Goal: Navigation & Orientation: Find specific page/section

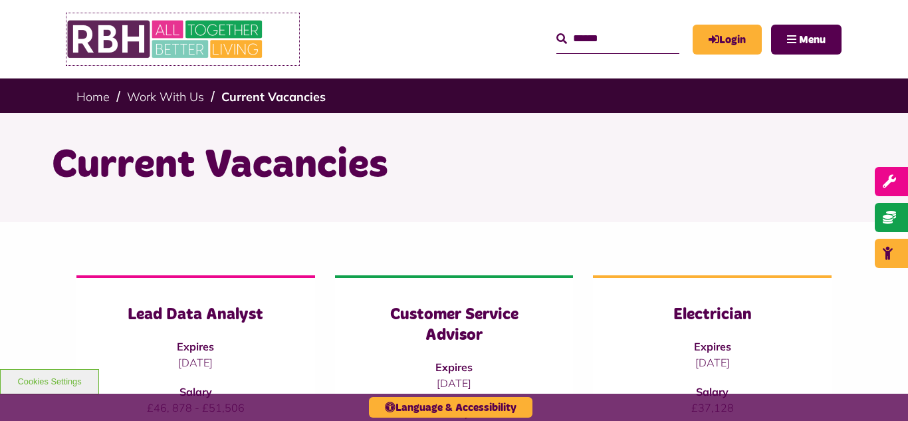
click at [124, 45] on img at bounding box center [165, 39] width 199 height 52
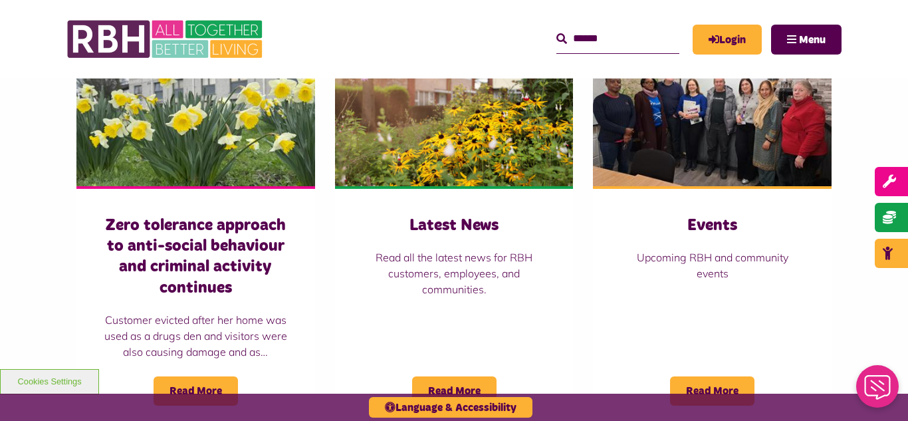
scroll to position [957, 0]
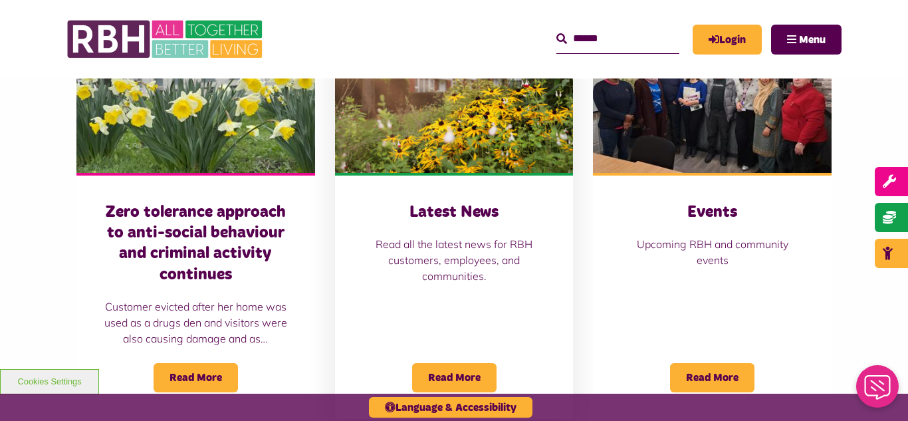
click at [435, 90] on img at bounding box center [454, 98] width 239 height 149
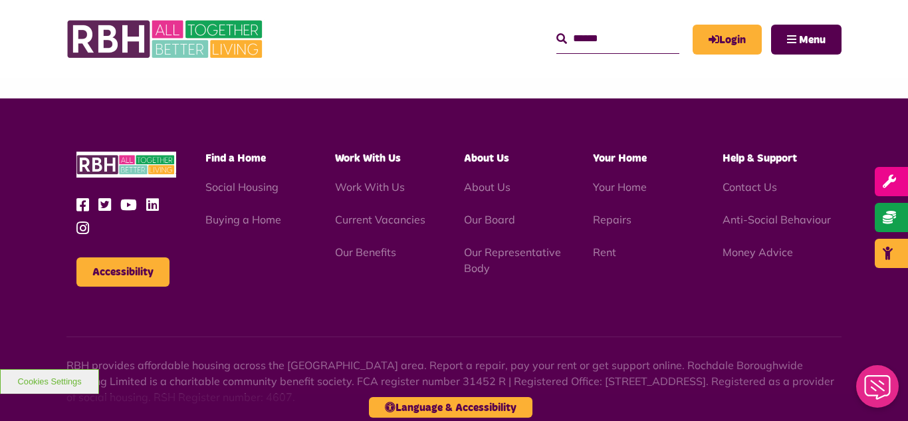
scroll to position [1447, 0]
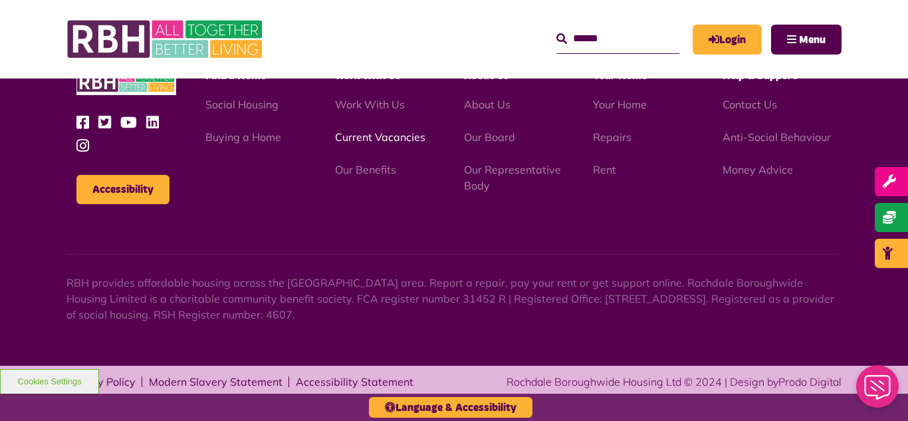
click at [364, 137] on link "Current Vacancies" at bounding box center [380, 136] width 90 height 13
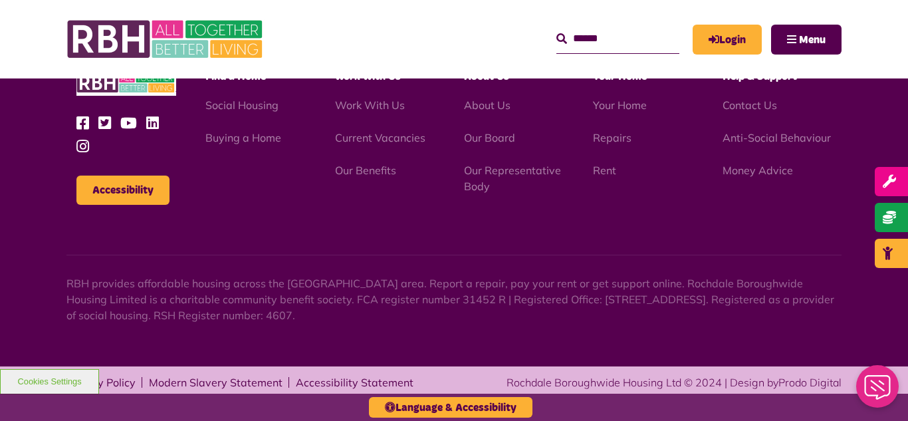
scroll to position [1562, 0]
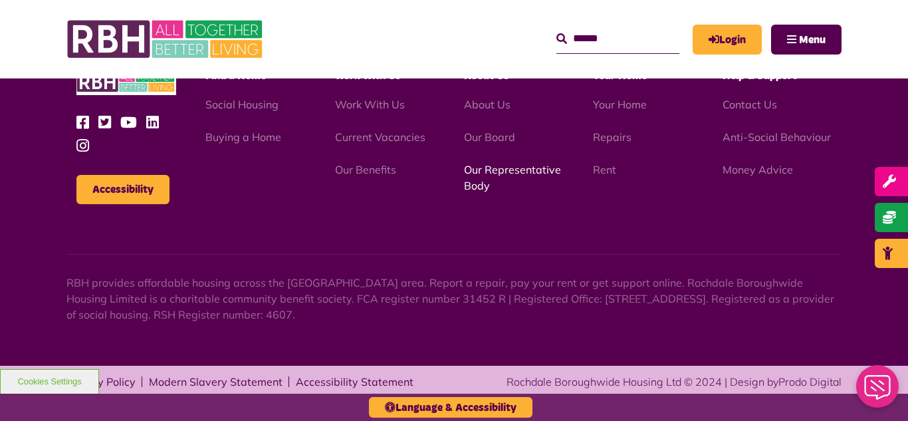
click at [508, 170] on link "Our Representative Body" at bounding box center [512, 177] width 97 height 29
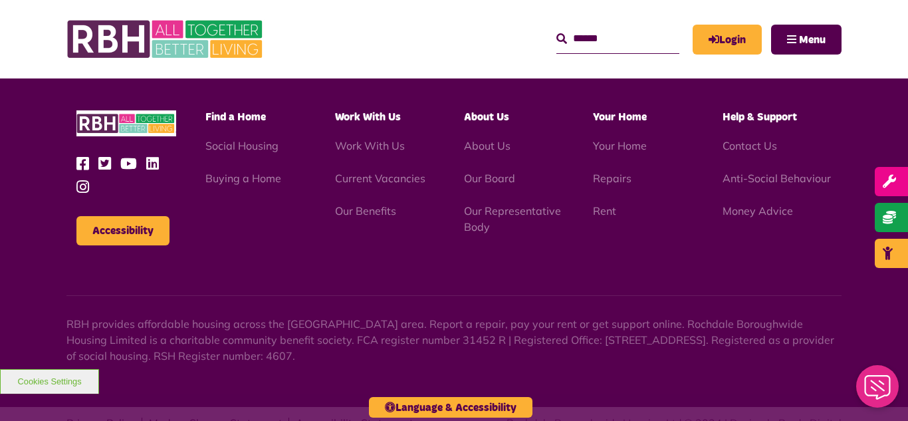
scroll to position [3859, 0]
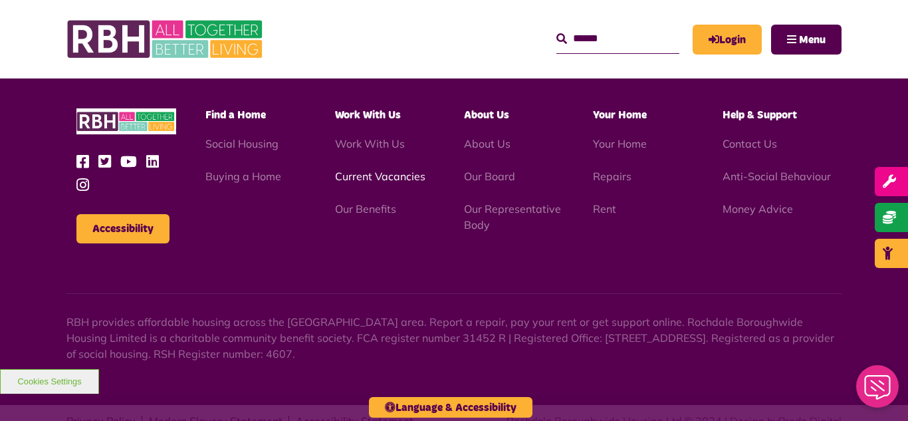
click at [368, 169] on link "Current Vacancies" at bounding box center [380, 175] width 90 height 13
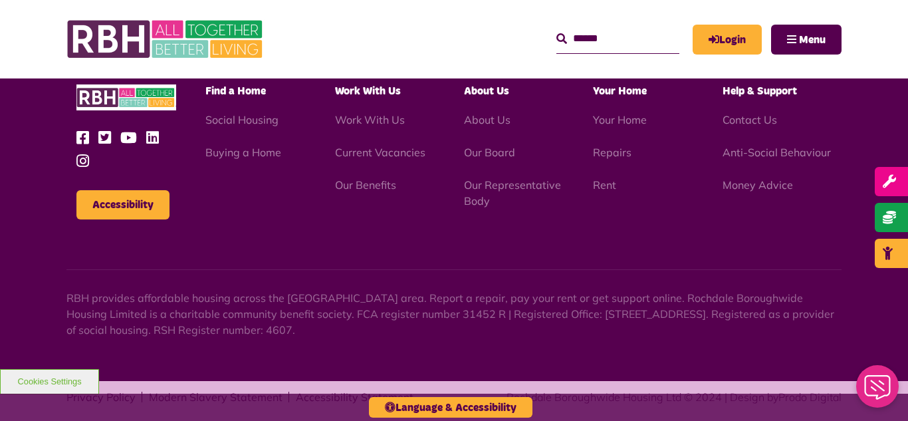
scroll to position [1562, 0]
